Goal: Information Seeking & Learning: Learn about a topic

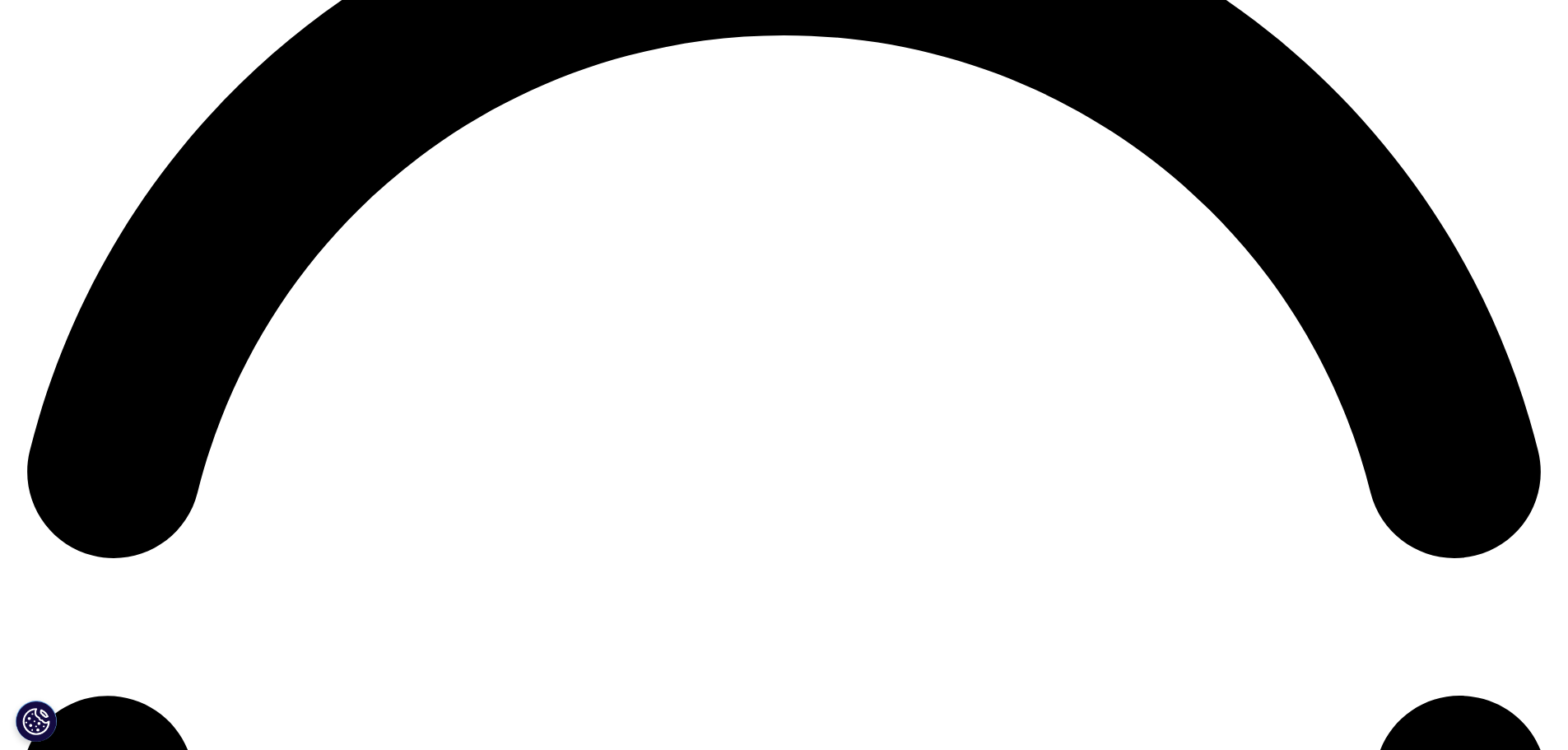
scroll to position [3294, 0]
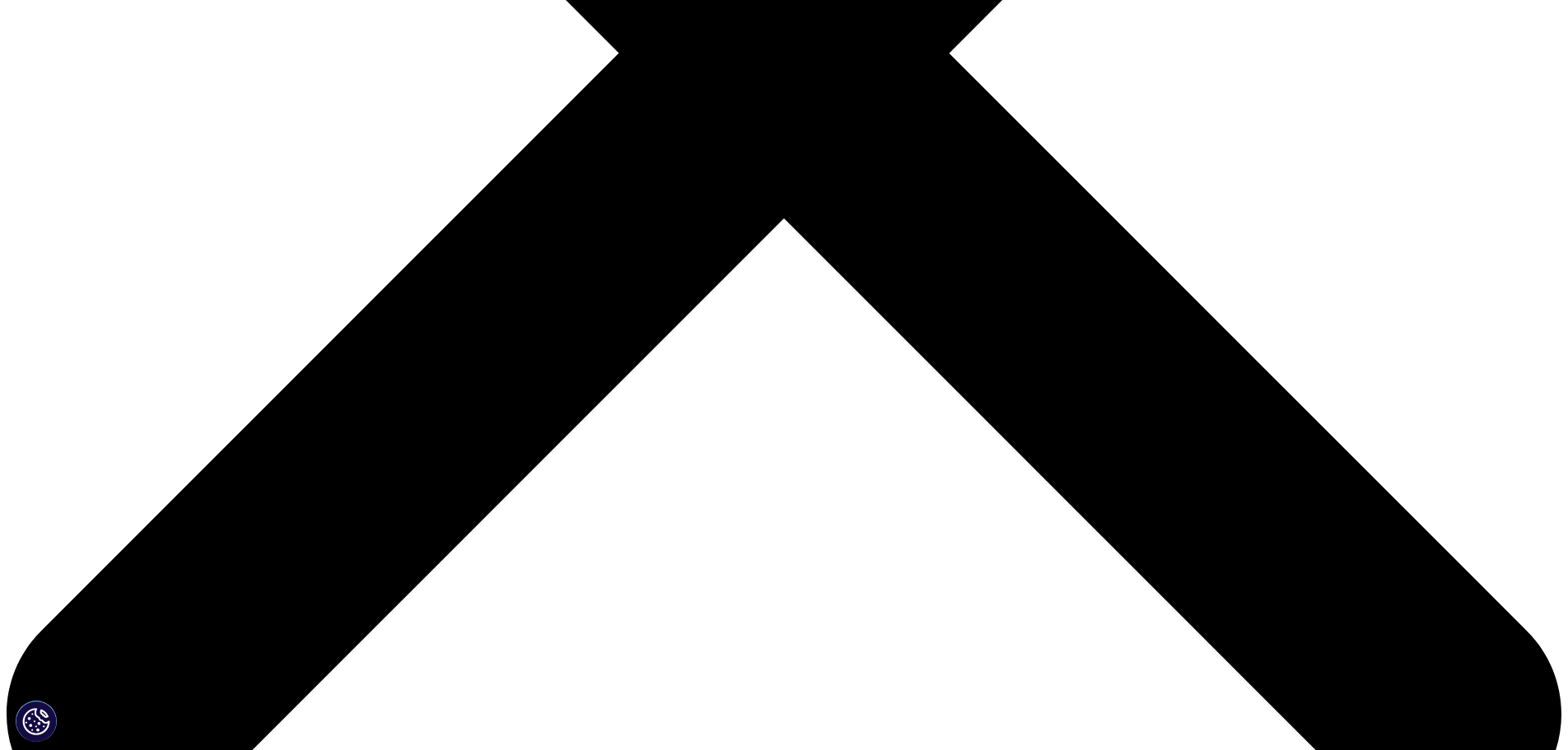
scroll to position [659, 0]
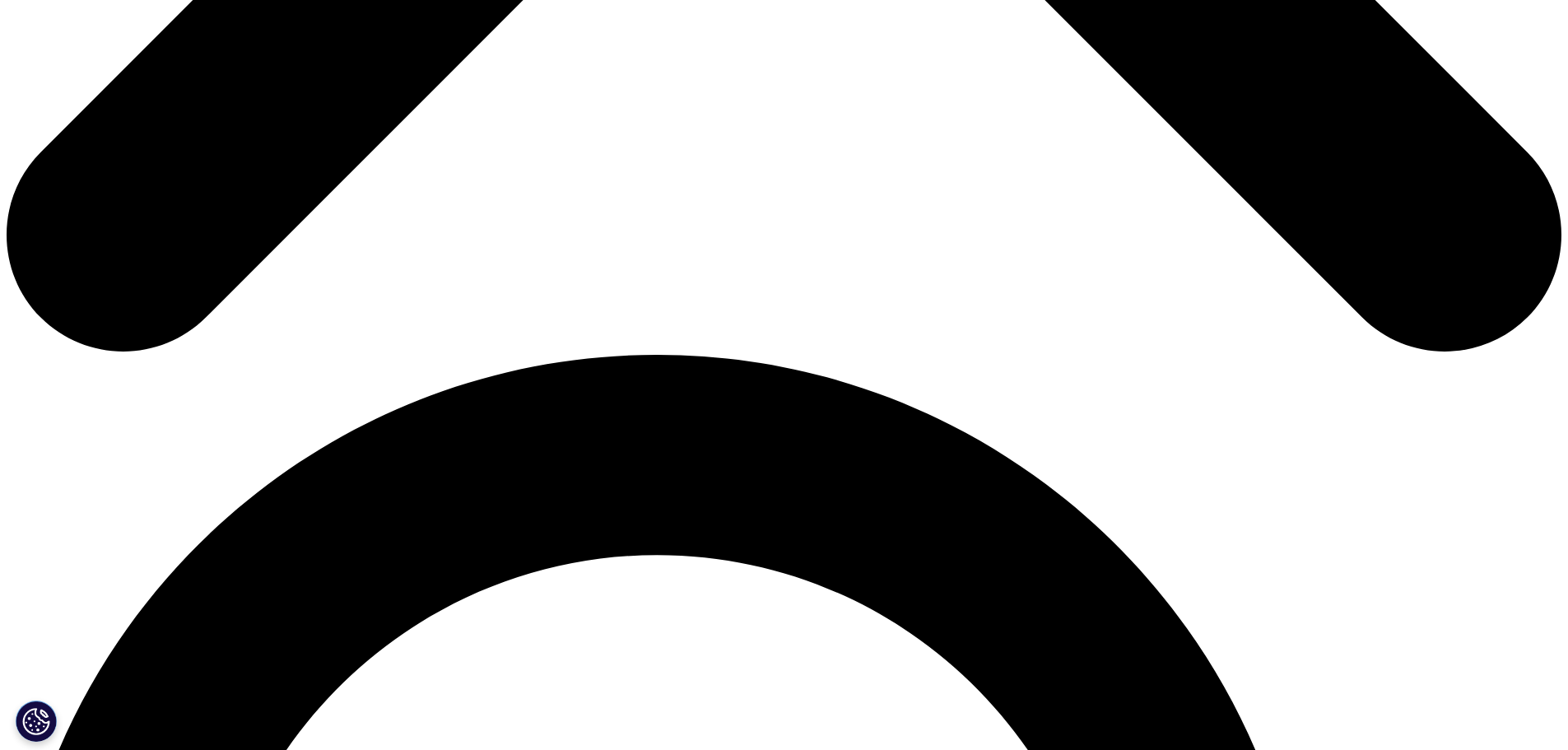
scroll to position [1229, 0]
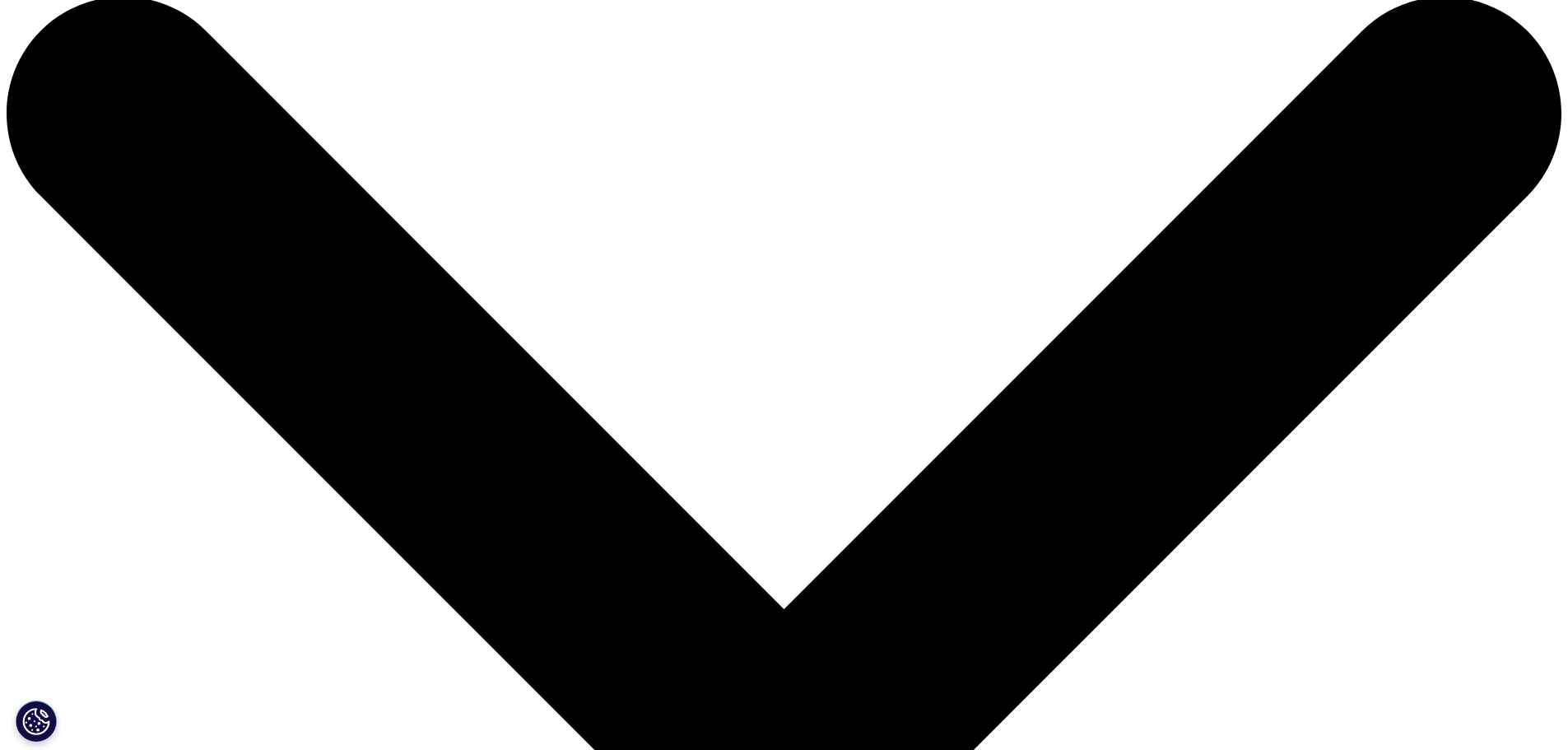
scroll to position [0, 0]
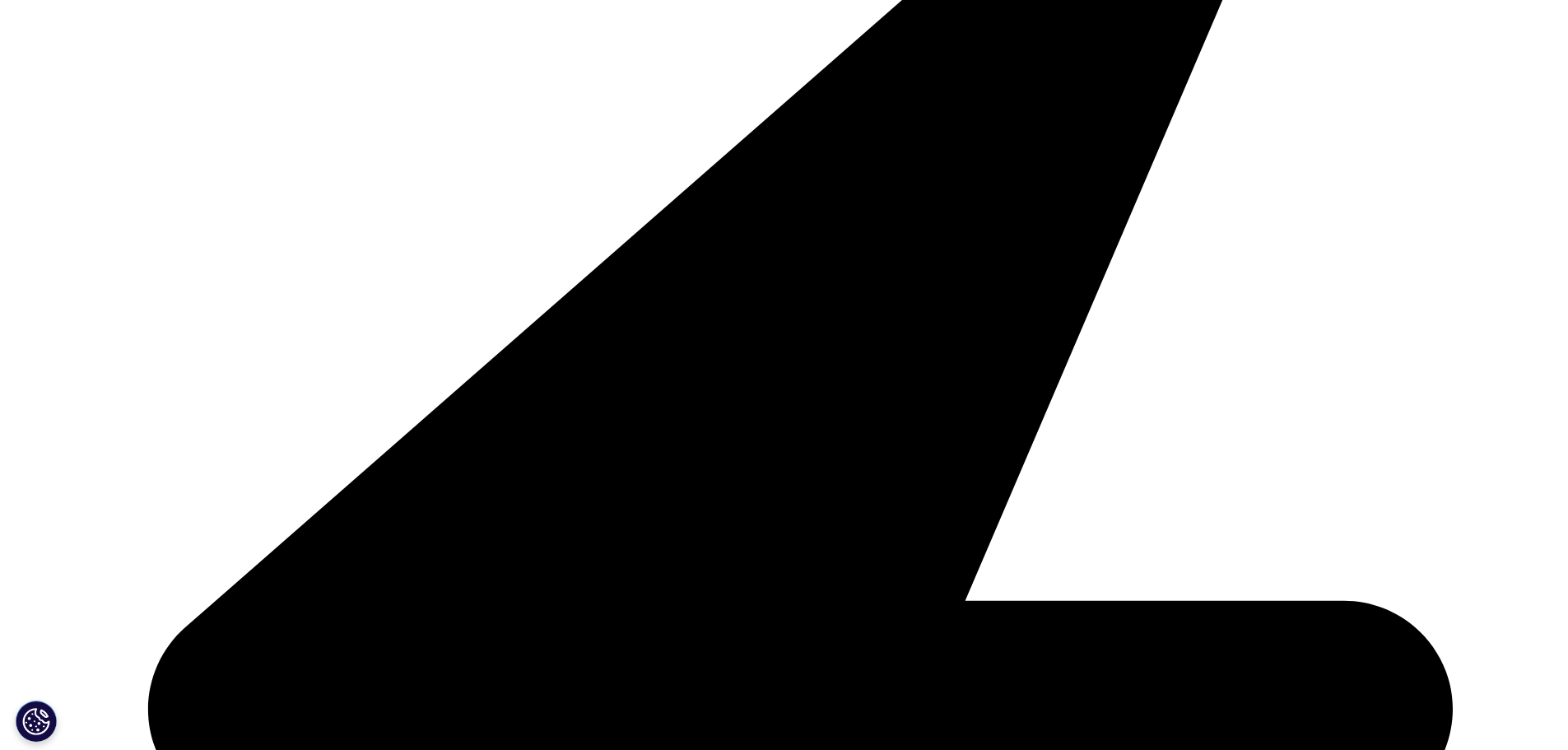
scroll to position [577, 0]
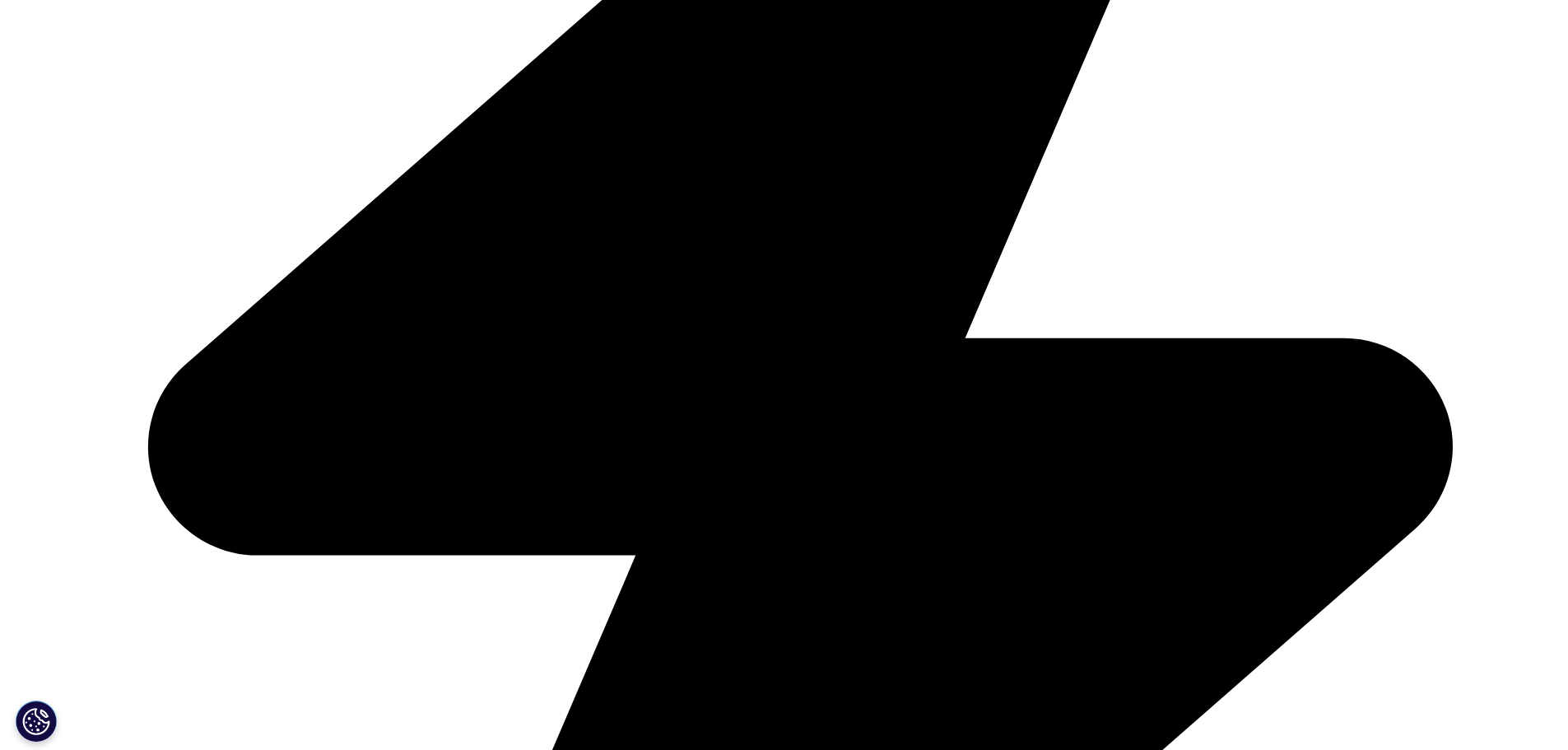
scroll to position [0, 0]
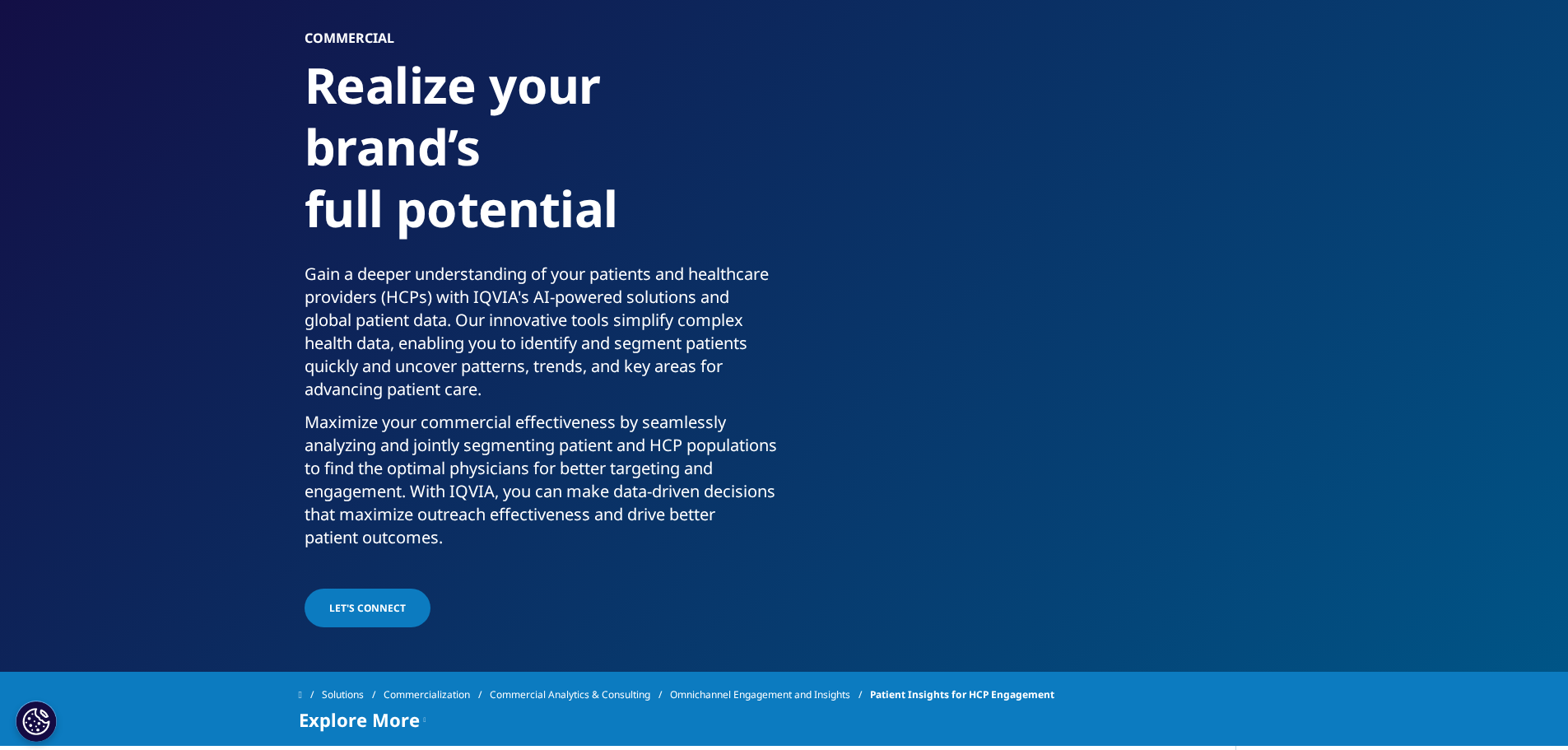
scroll to position [165, 0]
